Goal: Transaction & Acquisition: Purchase product/service

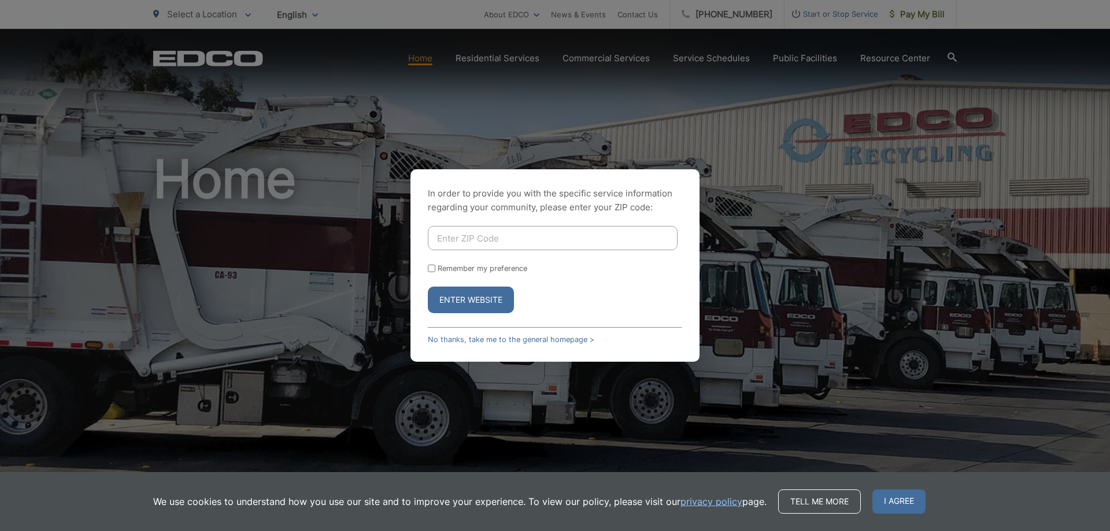
click at [469, 239] on input "Enter ZIP Code" at bounding box center [553, 238] width 250 height 24
click at [434, 271] on input "Remember my preference" at bounding box center [432, 269] width 8 height 8
checkbox input "true"
click at [473, 243] on input "Enter ZIP Code" at bounding box center [553, 238] width 250 height 24
type input "92021"
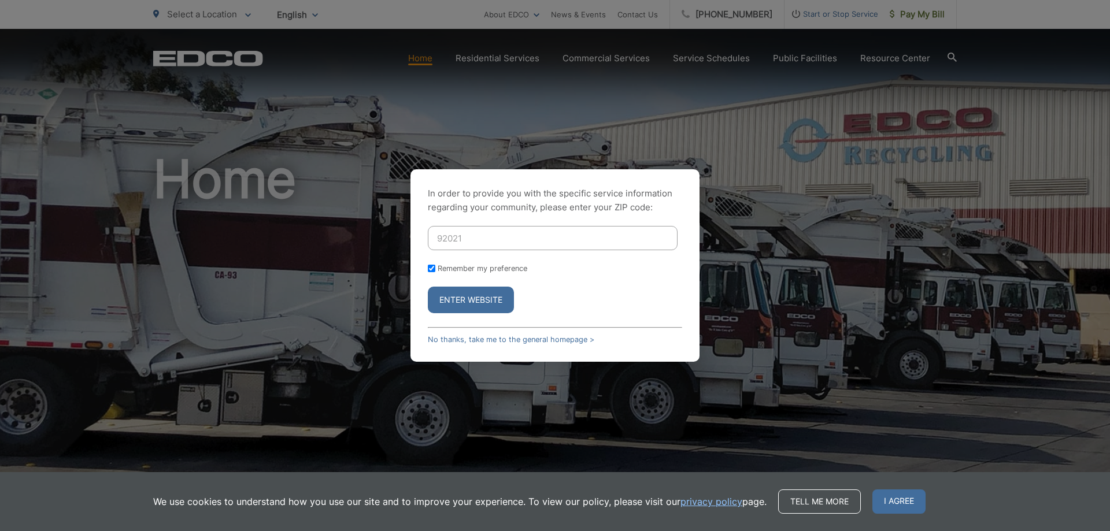
click at [489, 296] on button "Enter Website" at bounding box center [471, 300] width 86 height 27
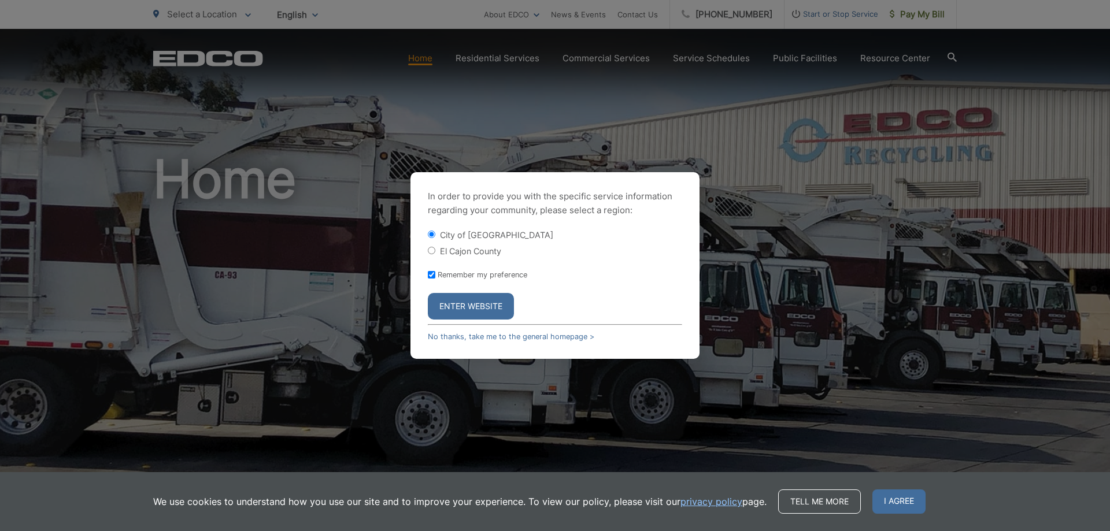
drag, startPoint x: 435, startPoint y: 250, endPoint x: 454, endPoint y: 255, distance: 19.2
click at [435, 250] on input "El Cajon County" at bounding box center [432, 251] width 8 height 8
radio input "true"
click at [489, 302] on button "Enter Website" at bounding box center [471, 306] width 86 height 27
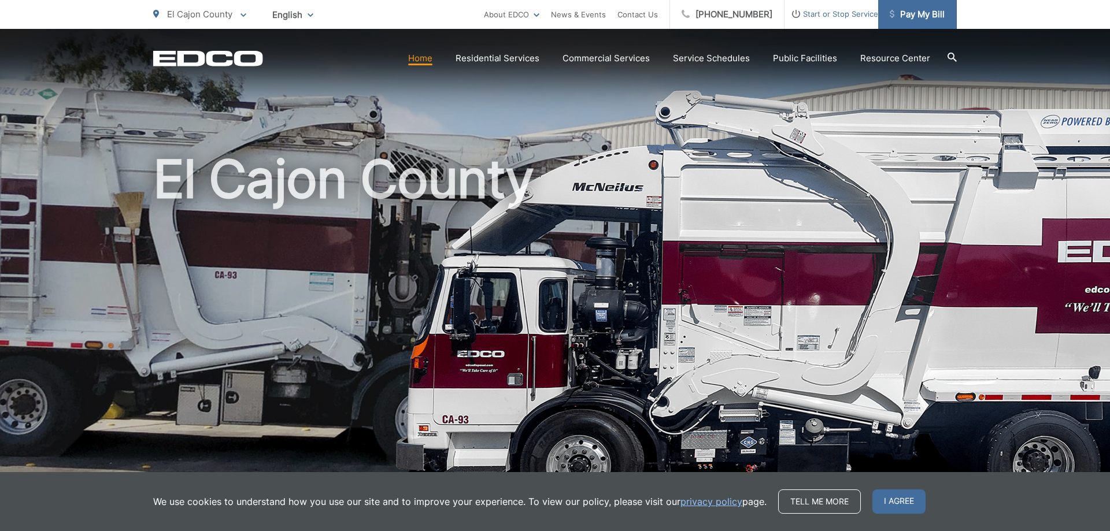
click at [899, 20] on span "Pay My Bill" at bounding box center [917, 15] width 55 height 14
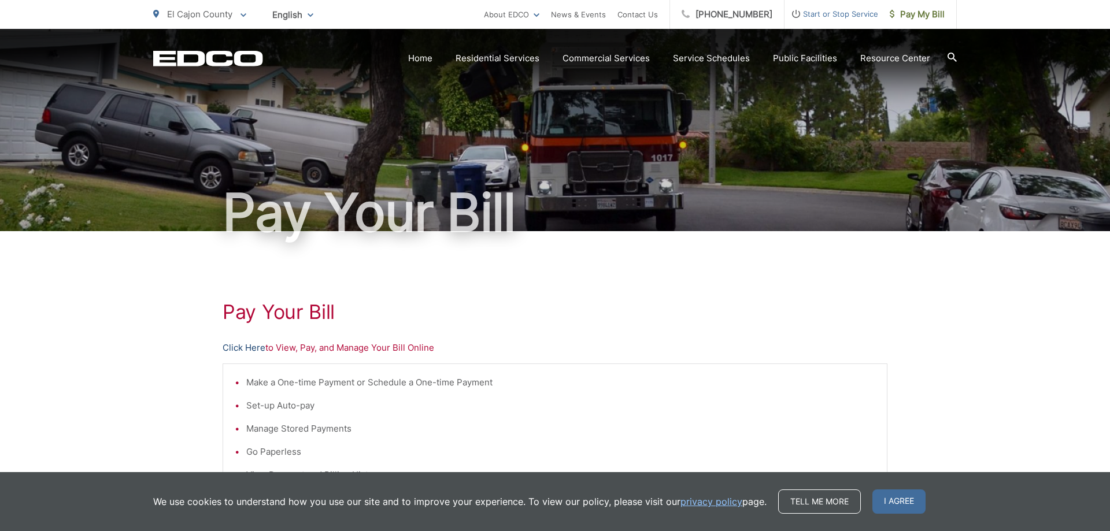
click at [253, 347] on link "Click Here" at bounding box center [244, 348] width 43 height 14
